Goal: Information Seeking & Learning: Learn about a topic

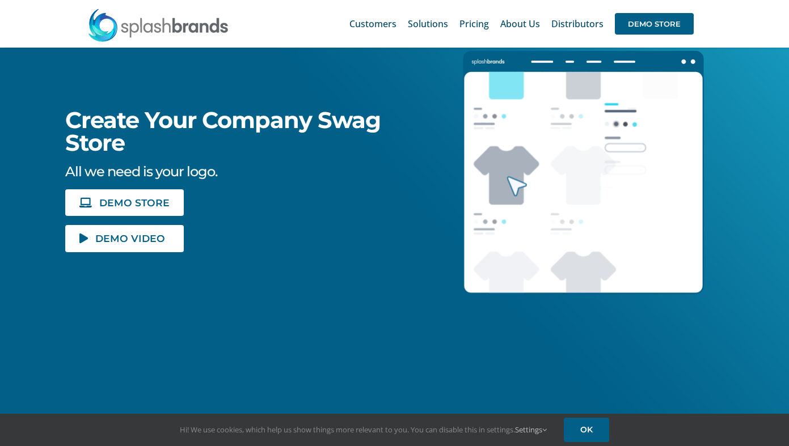
scroll to position [97, 0]
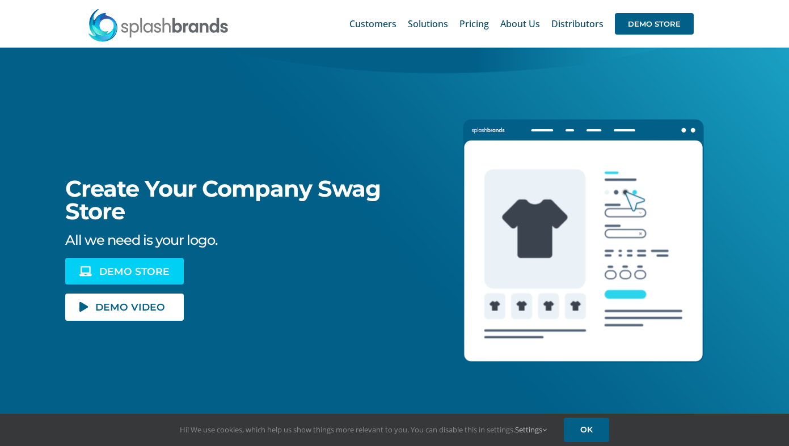
click at [129, 271] on span "DEMO STORE" at bounding box center [134, 271] width 70 height 10
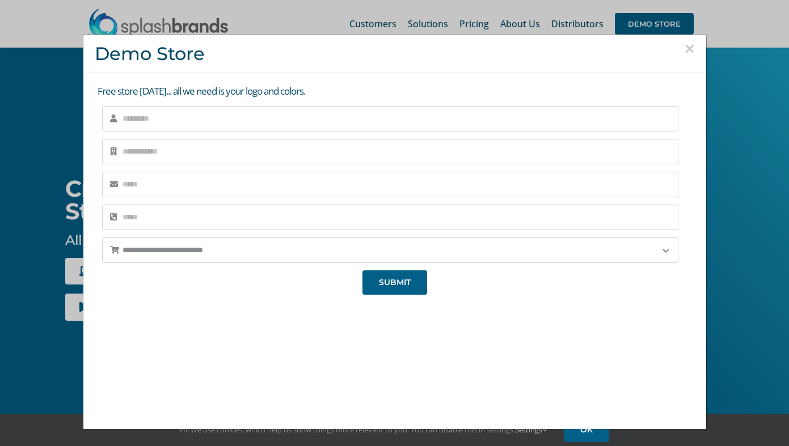
click at [691, 50] on button "×" at bounding box center [689, 48] width 10 height 17
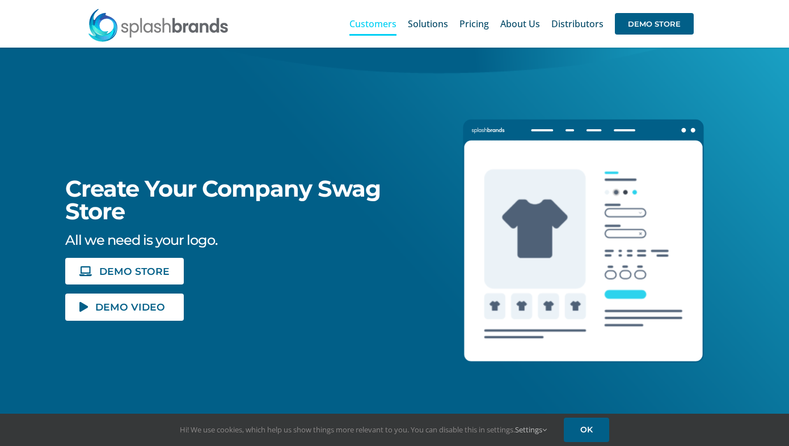
click at [376, 26] on span "Customers" at bounding box center [372, 23] width 47 height 9
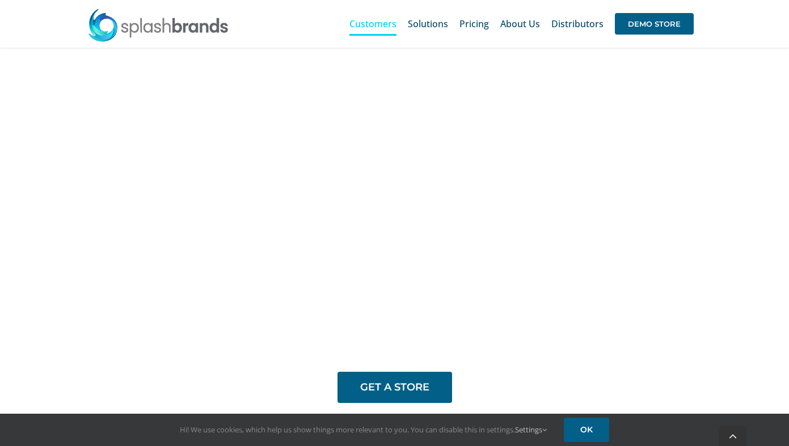
scroll to position [730, 0]
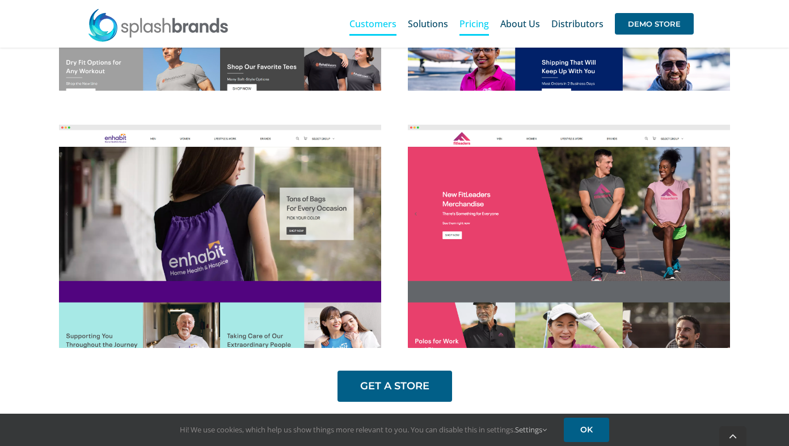
click at [477, 24] on span "Pricing" at bounding box center [473, 23] width 29 height 9
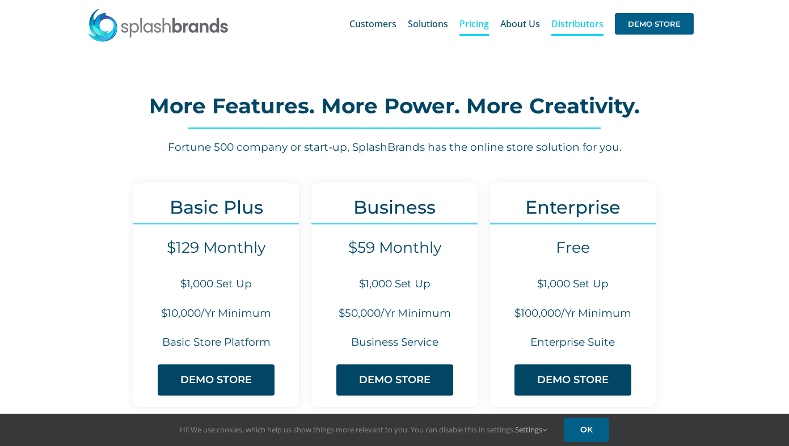
click at [571, 23] on span "Distributors" at bounding box center [577, 23] width 52 height 9
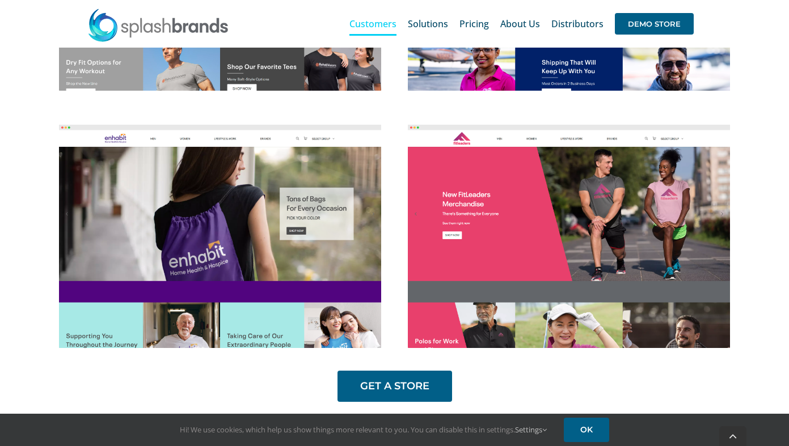
scroll to position [777, 0]
